Goal: Understand process/instructions: Learn how to perform a task or action

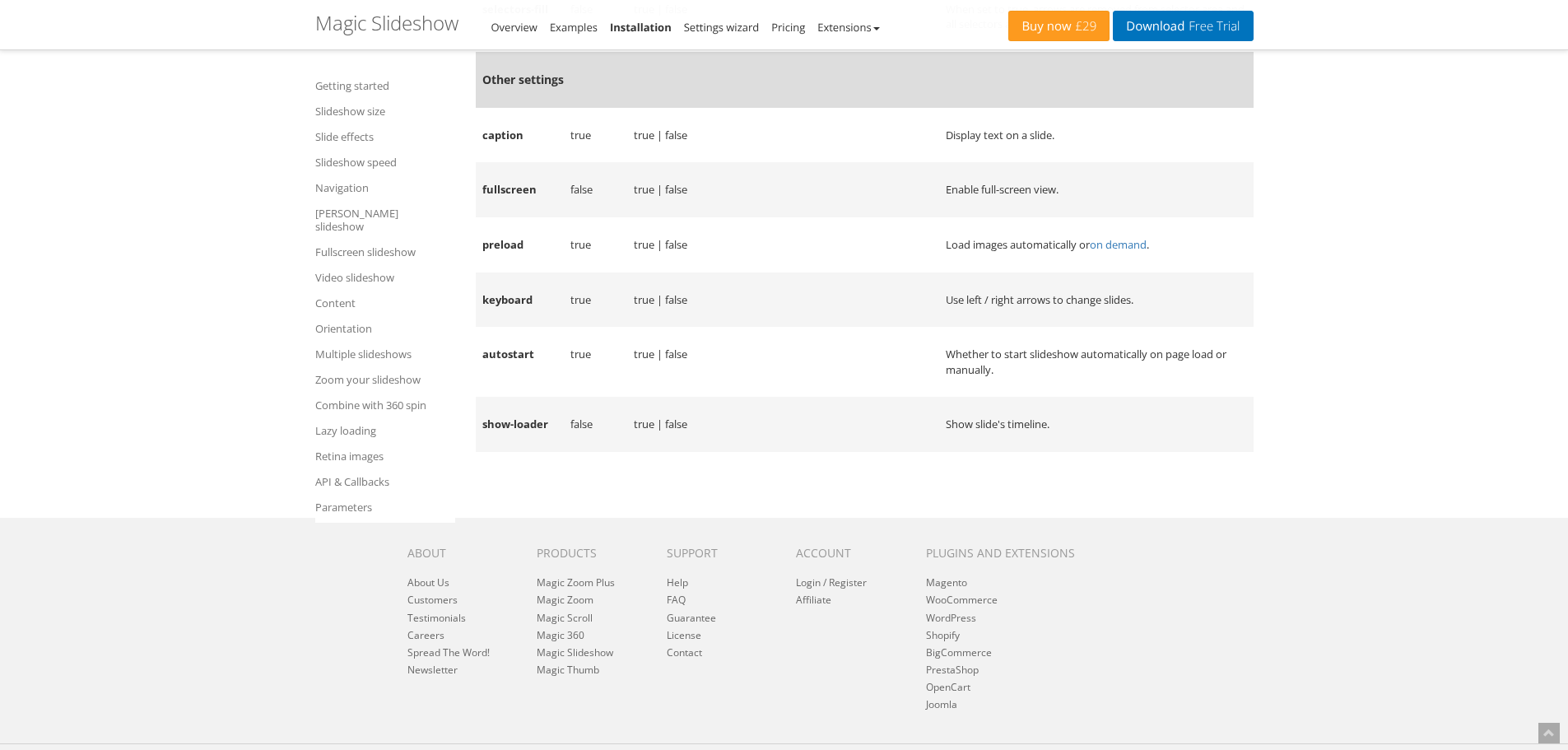
scroll to position [24659, 0]
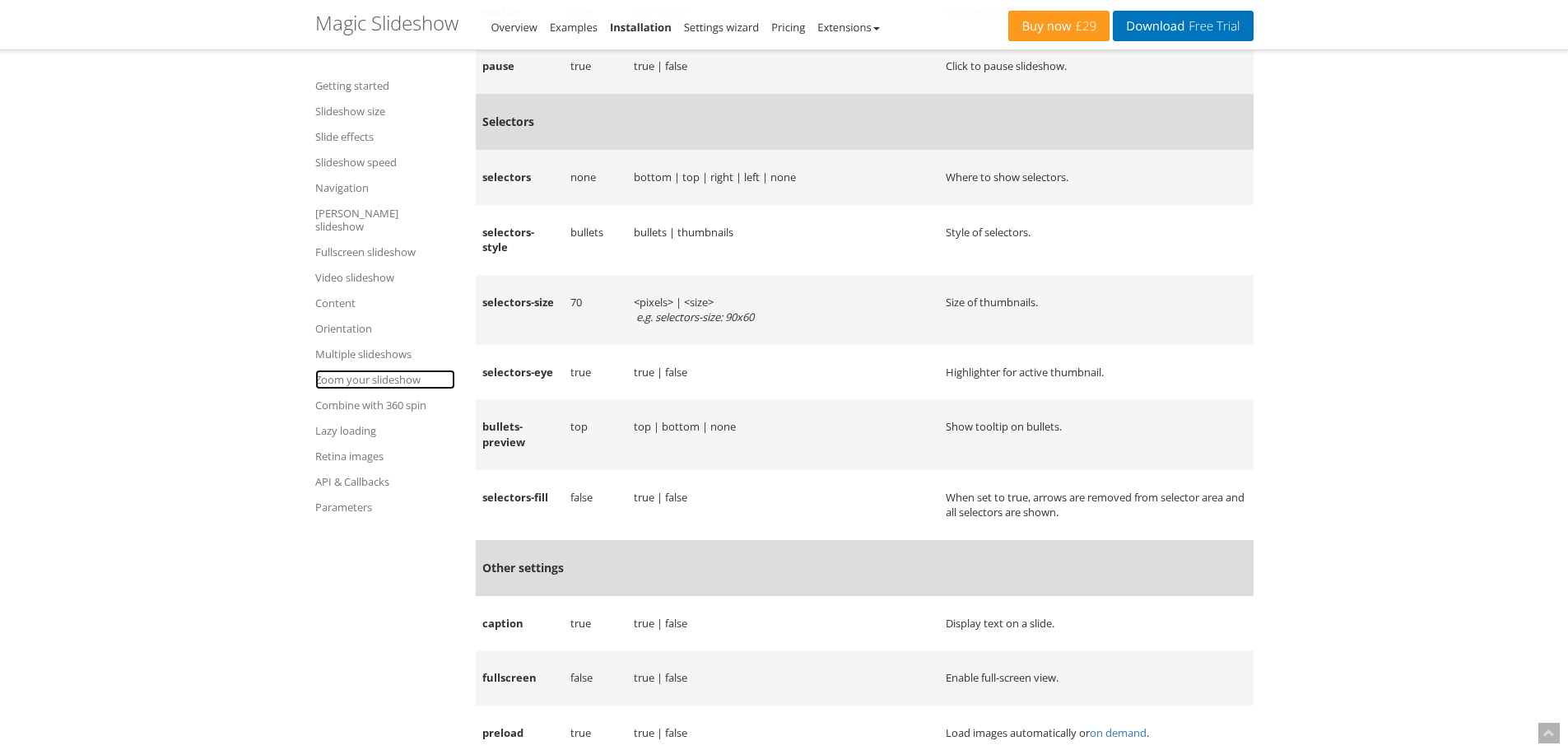
click at [405, 370] on link "Zoom your slideshow" at bounding box center [385, 380] width 140 height 20
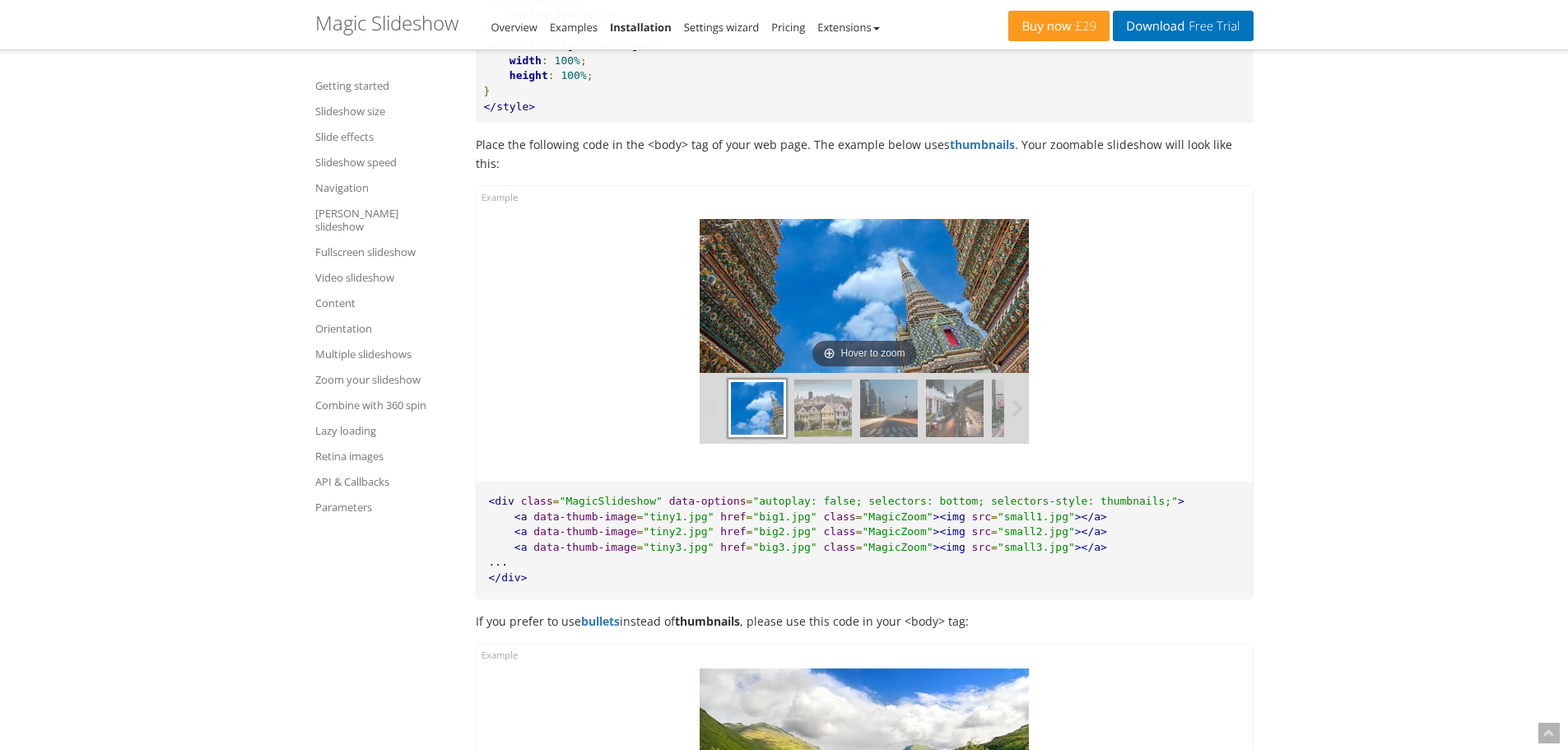
scroll to position [19697, 0]
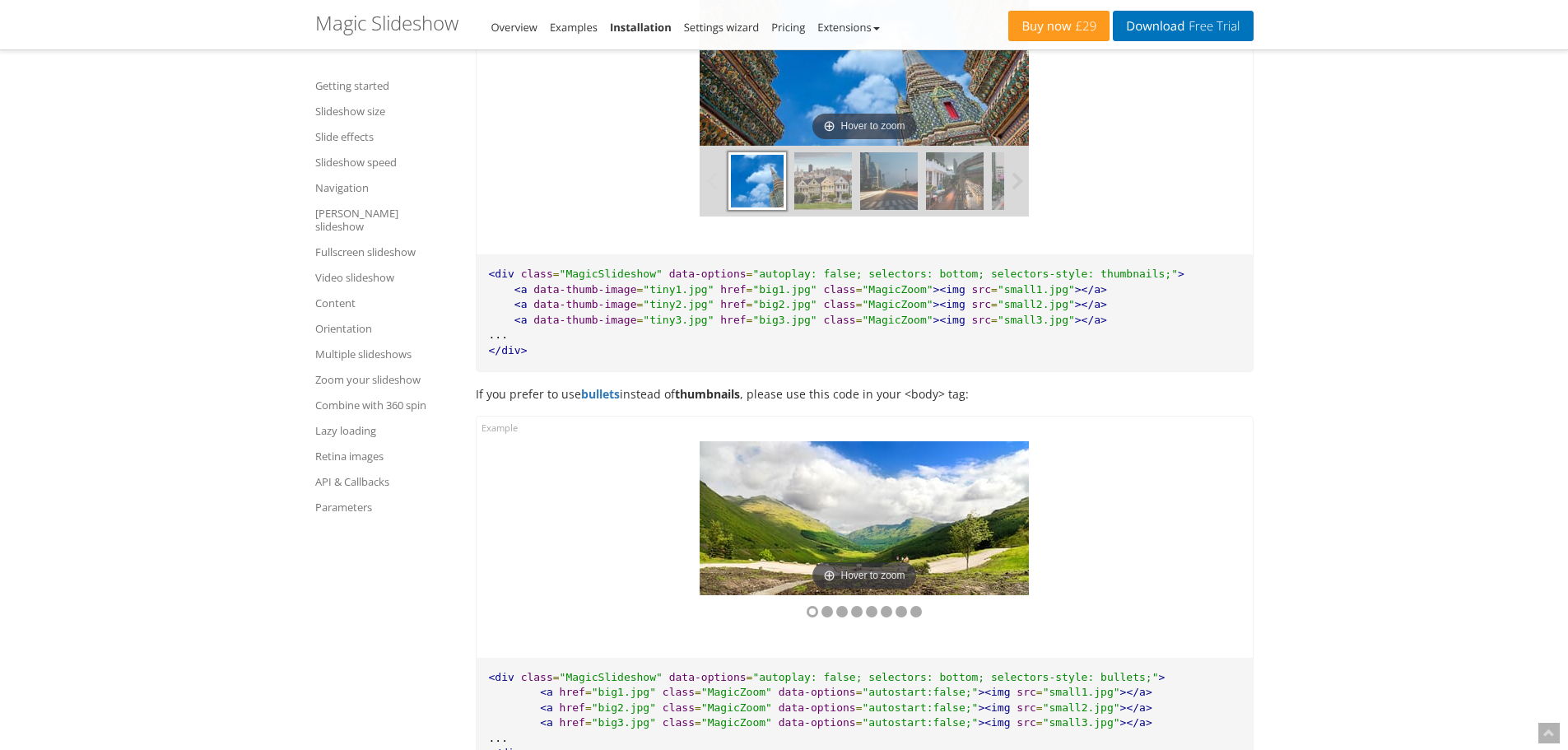
click at [527, 296] on span at bounding box center [530, 289] width 7 height 12
drag, startPoint x: 527, startPoint y: 309, endPoint x: 694, endPoint y: 304, distance: 167.1
click at [694, 304] on pre "<div class = "MagicSlideshow" data-options = "autoplay: false; selectors: botto…" at bounding box center [865, 312] width 776 height 116
copy pre "data-thumb-image = "tiny1.jpg""
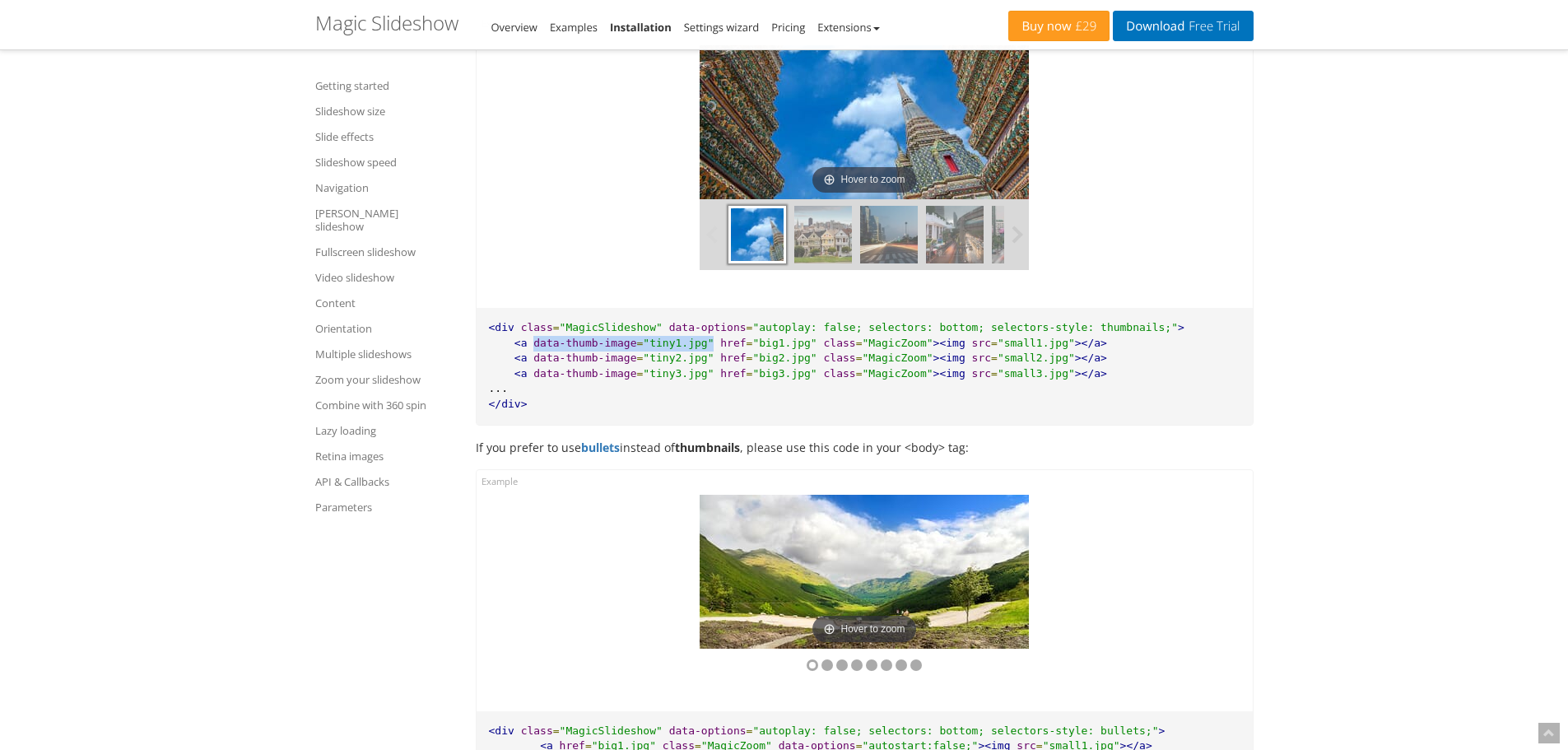
scroll to position [19614, 0]
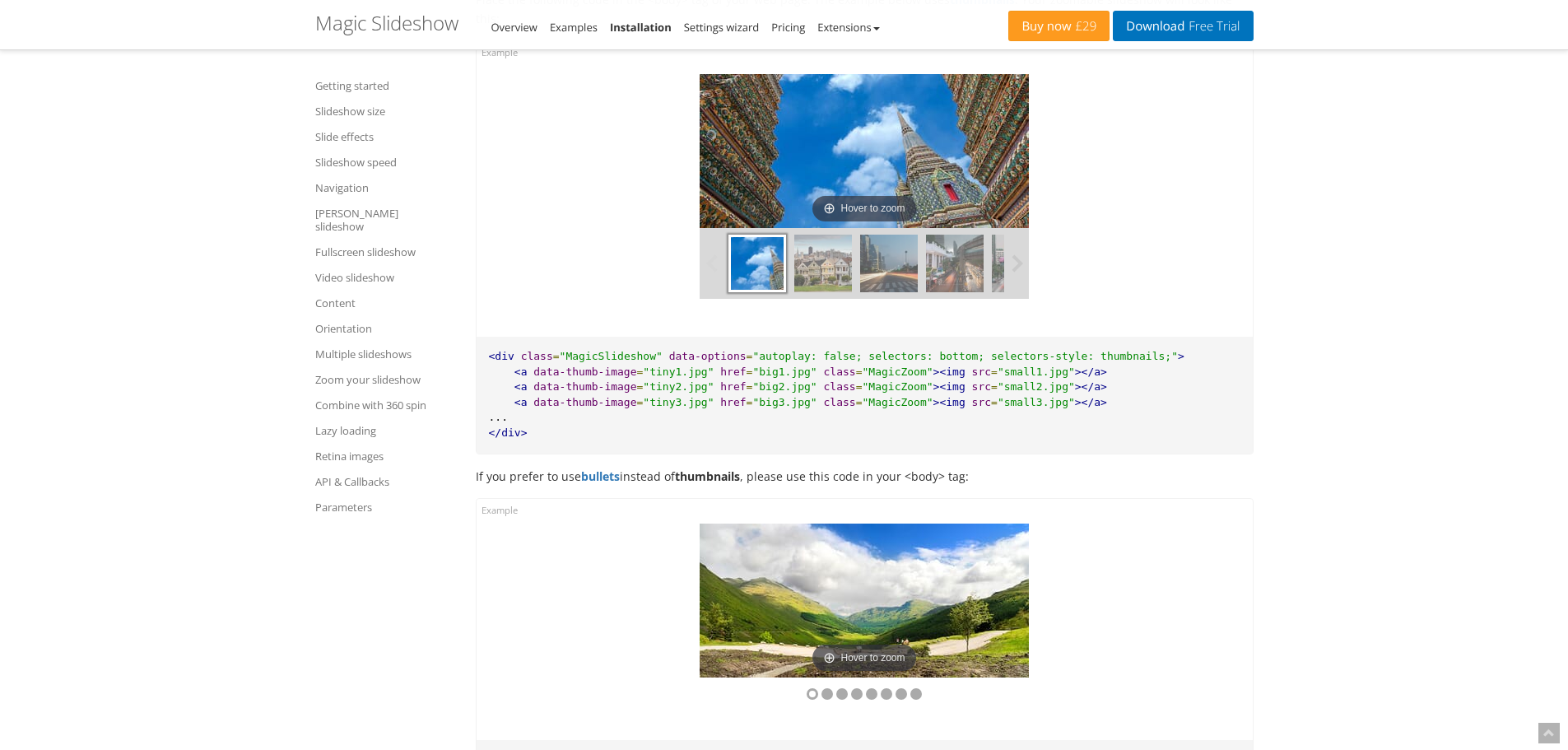
click at [880, 31] on li "Extensions" at bounding box center [848, 27] width 62 height 20
click at [880, 29] on b at bounding box center [877, 29] width 7 height 3
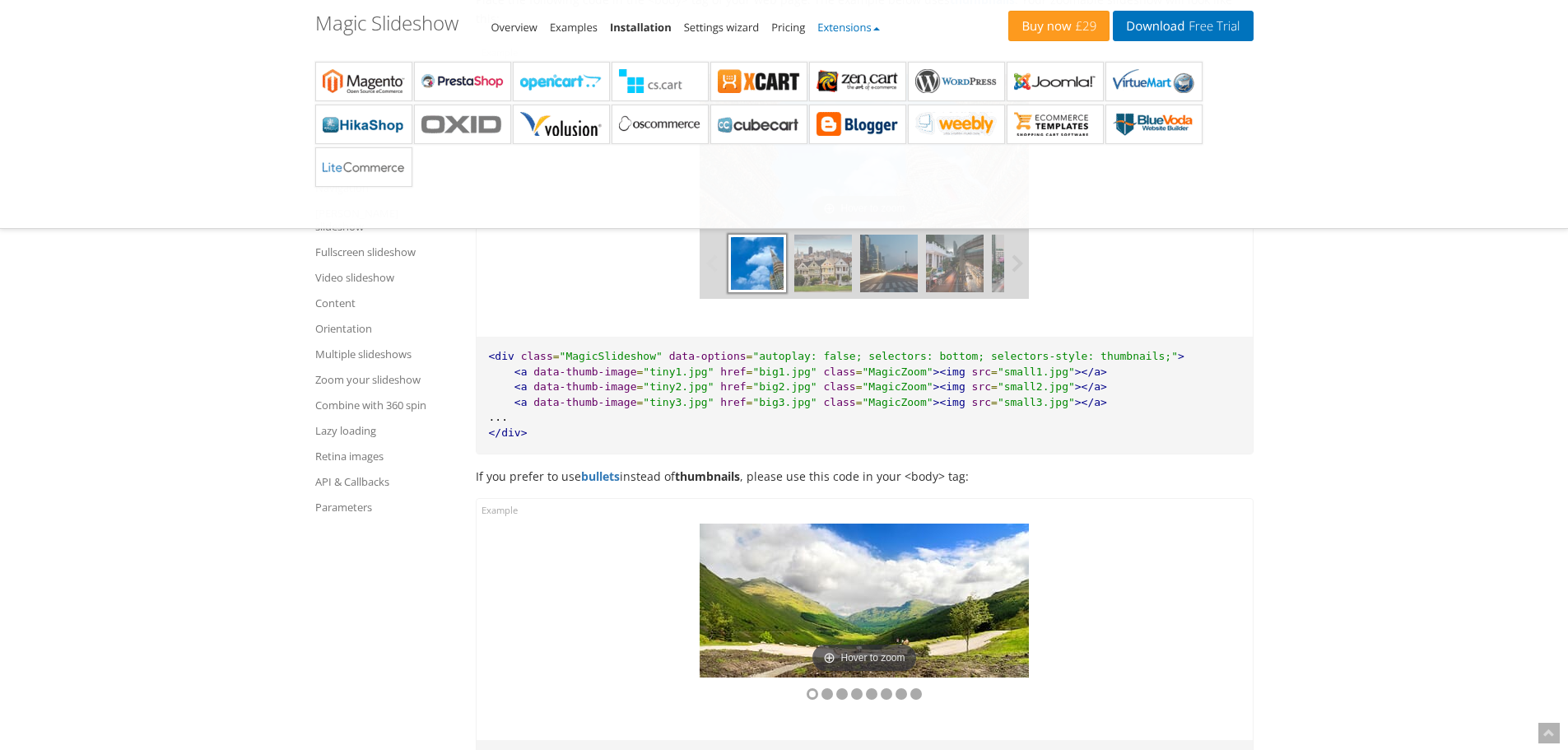
click at [880, 29] on b at bounding box center [877, 29] width 7 height 3
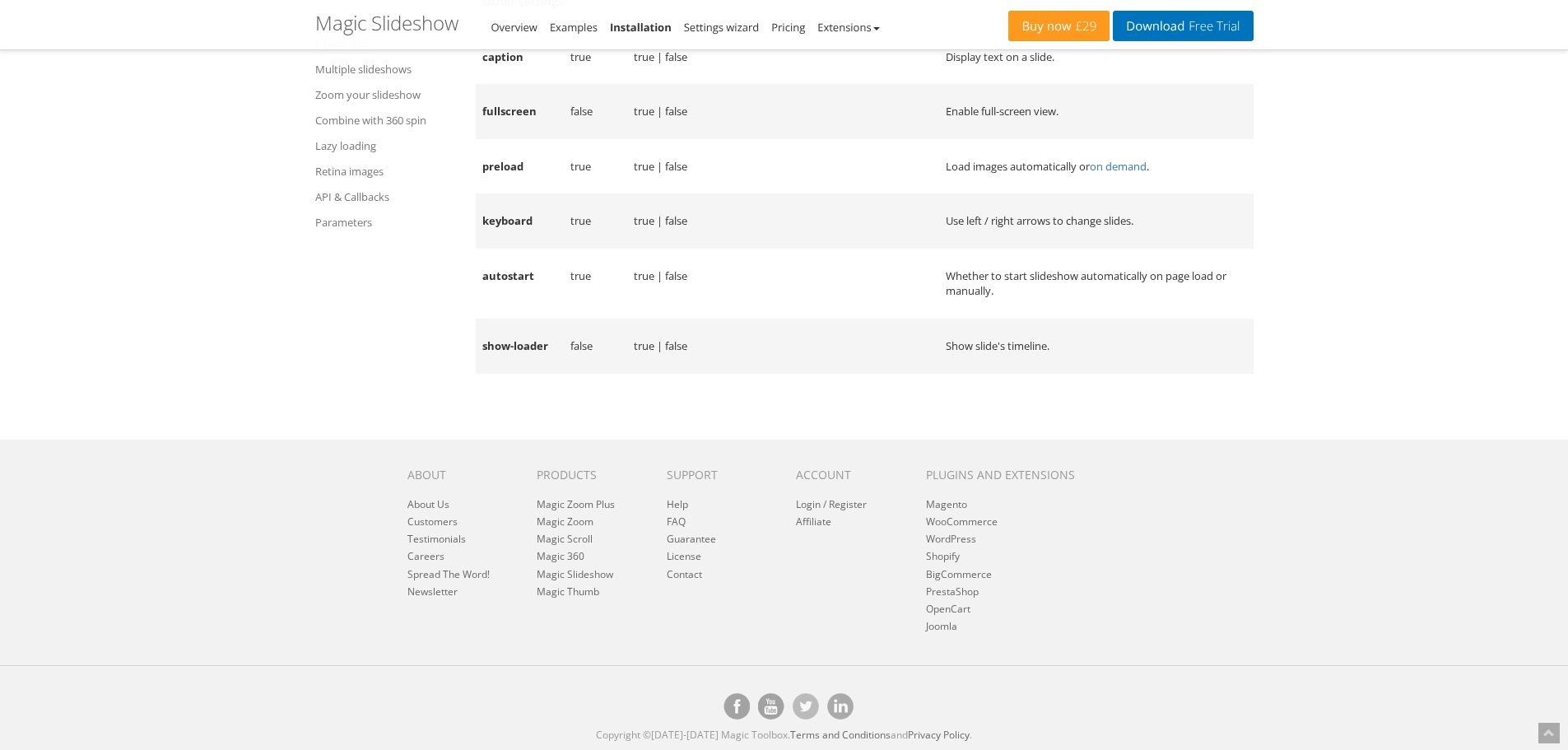
scroll to position [25235, 0]
click at [682, 506] on link "Help" at bounding box center [678, 504] width 22 height 14
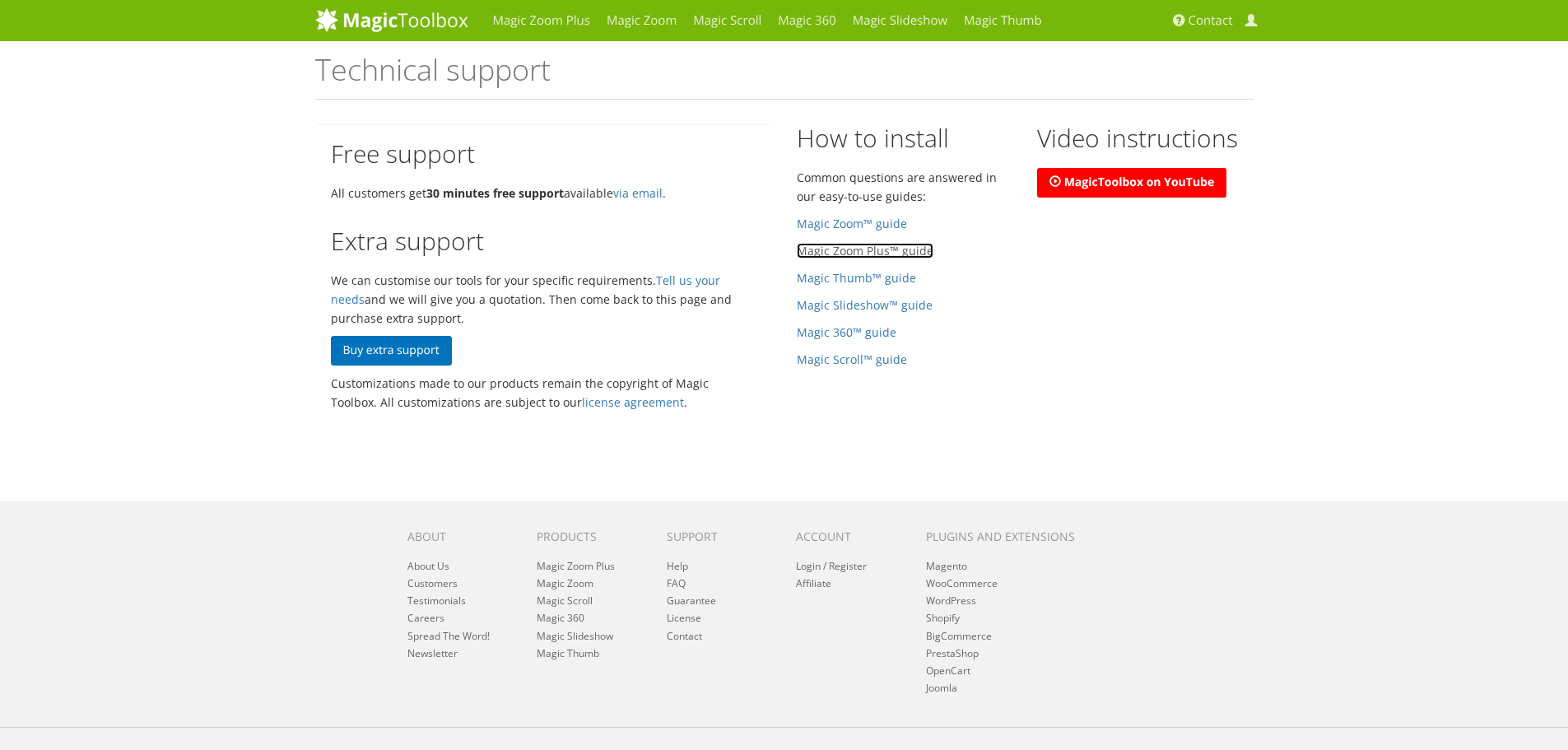
click at [911, 249] on link "Magic Zoom Plus™ guide" at bounding box center [865, 250] width 137 height 16
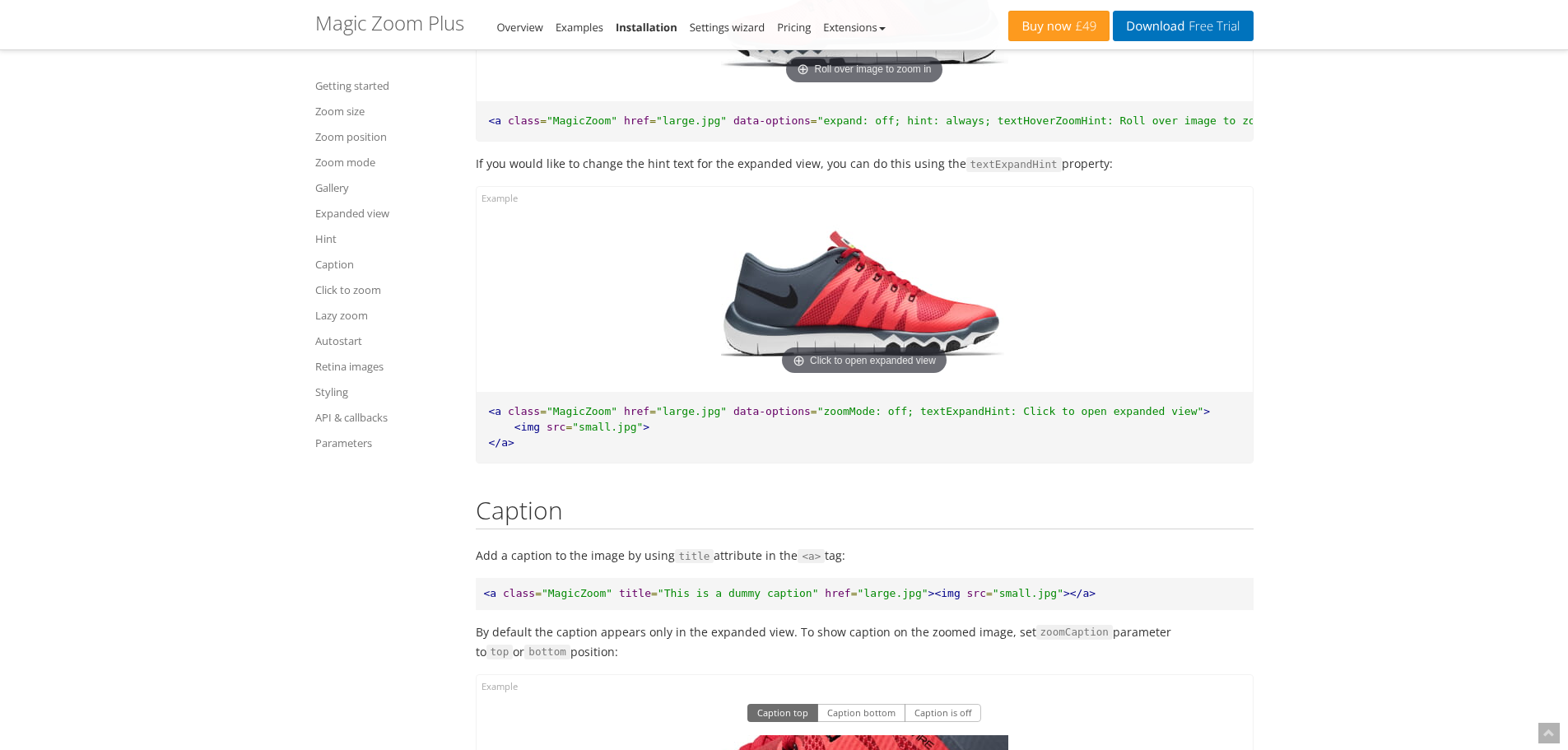
scroll to position [13507, 0]
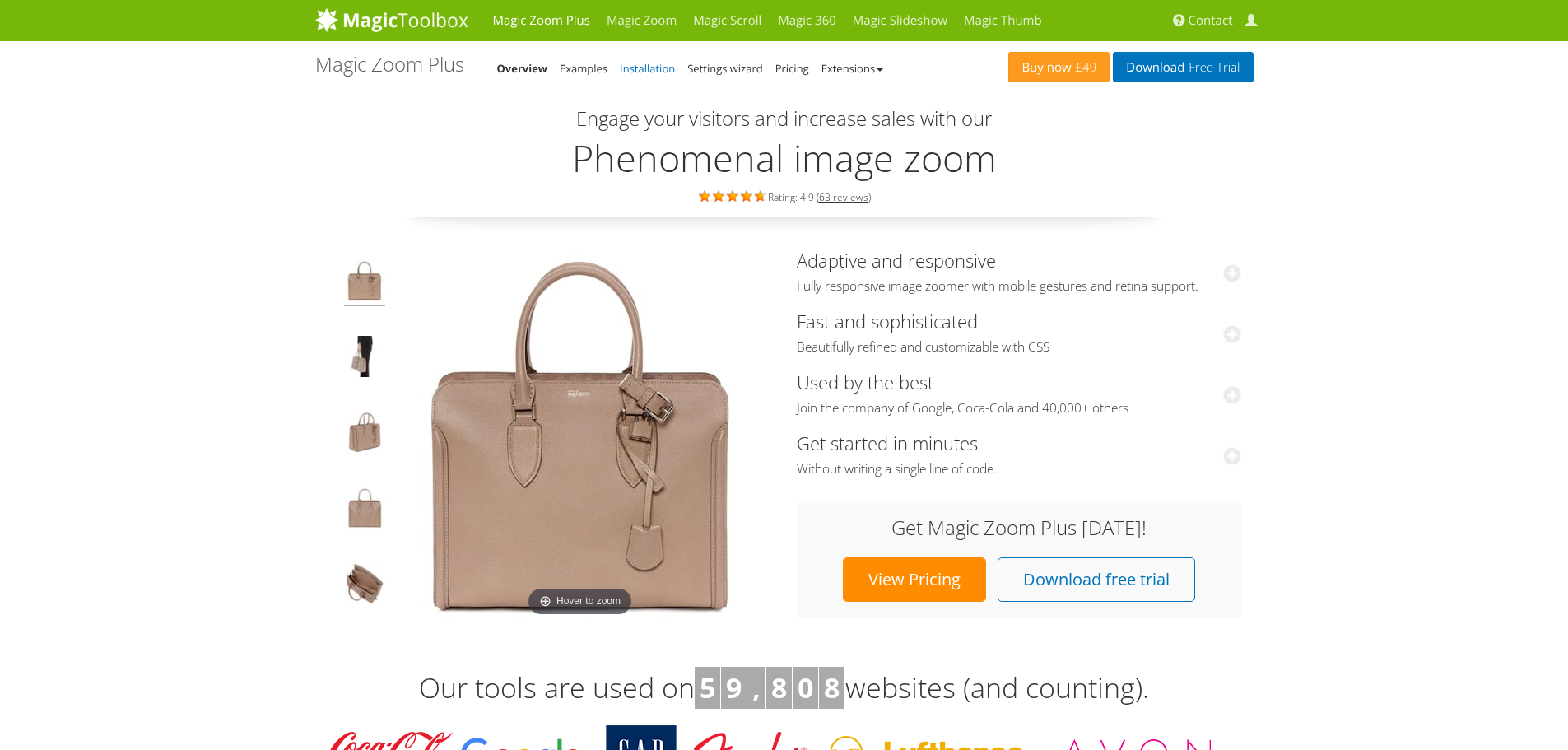
click at [669, 72] on link "Installation" at bounding box center [647, 69] width 55 height 15
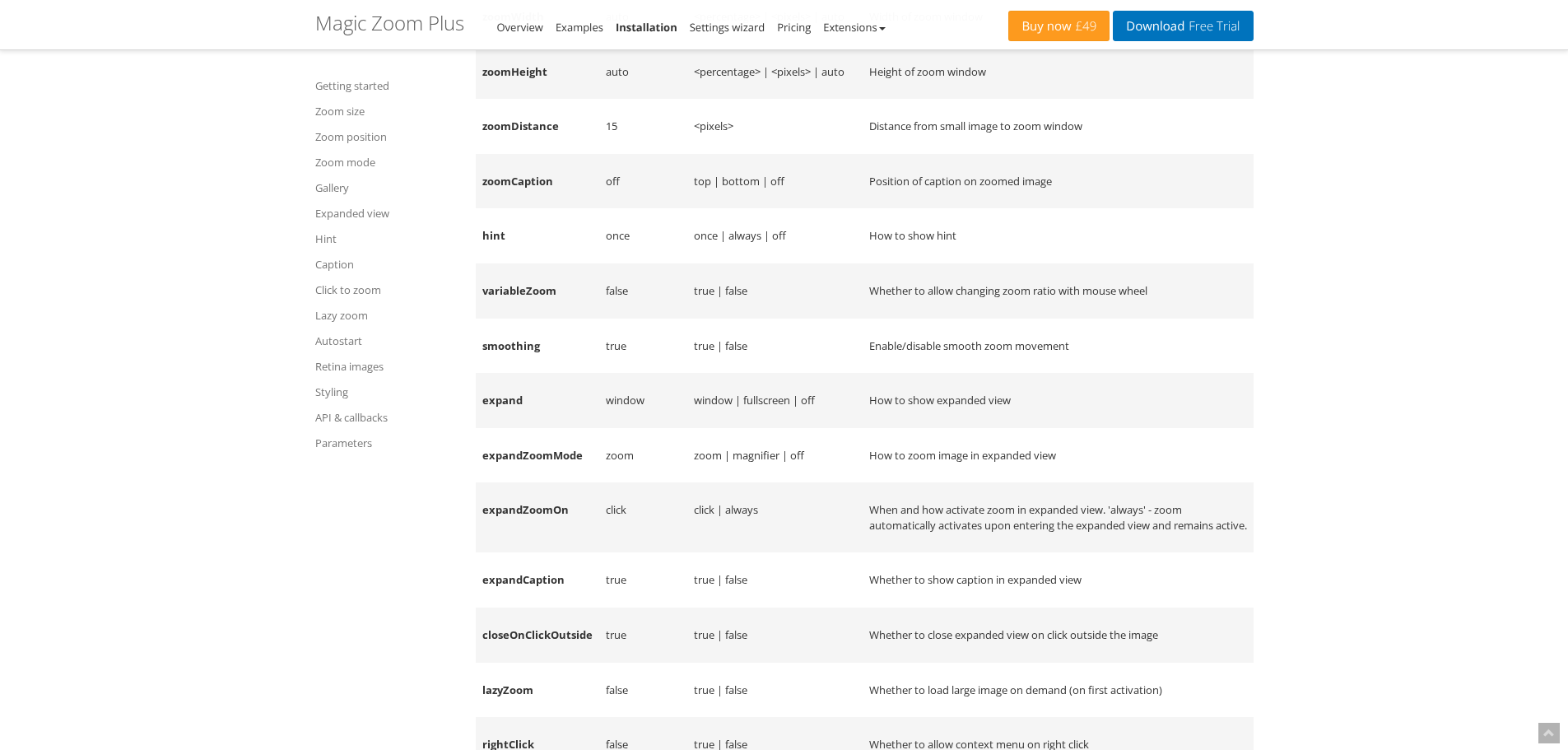
scroll to position [19590, 0]
